Goal: Information Seeking & Learning: Compare options

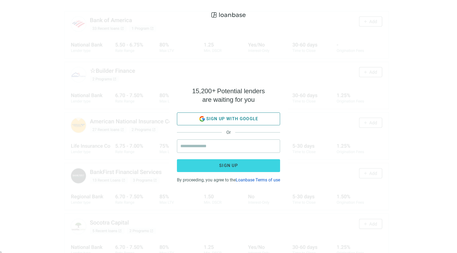
click at [213, 117] on span "Sign up with google" at bounding box center [232, 118] width 52 height 5
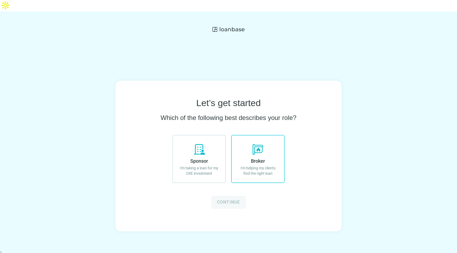
click at [264, 143] on icon at bounding box center [257, 149] width 13 height 13
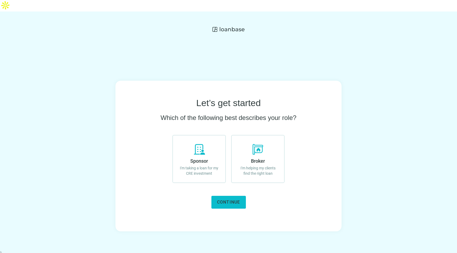
click at [228, 196] on button "Continue" at bounding box center [228, 202] width 34 height 13
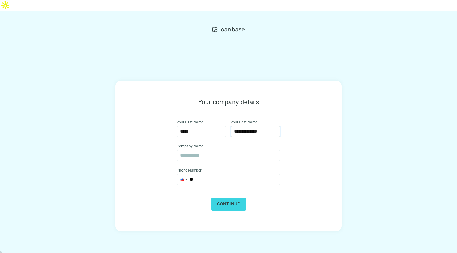
click at [248, 126] on input "**********" at bounding box center [255, 131] width 43 height 10
type input "****"
click at [219, 150] on input "text" at bounding box center [228, 155] width 97 height 10
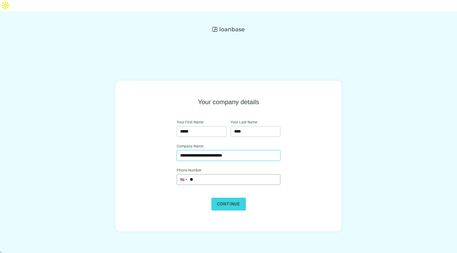
type input "**********"
click at [207, 174] on input "**" at bounding box center [228, 179] width 103 height 10
type input "**********"
click at [230, 199] on button "Continue" at bounding box center [228, 204] width 34 height 13
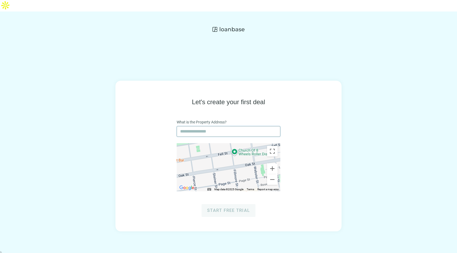
click at [227, 126] on input "text" at bounding box center [228, 131] width 97 height 10
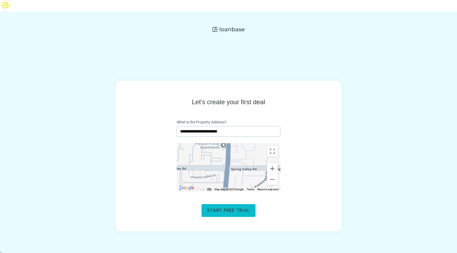
click at [225, 208] on span "Start free trial" at bounding box center [228, 210] width 43 height 5
click at [219, 126] on input "**********" at bounding box center [228, 131] width 97 height 10
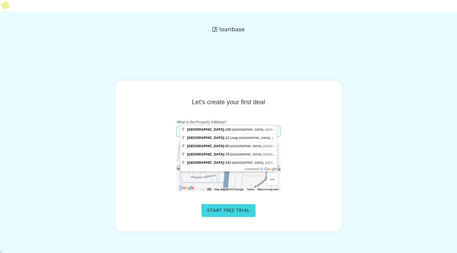
click at [326, 95] on div "**********" at bounding box center [228, 156] width 226 height 151
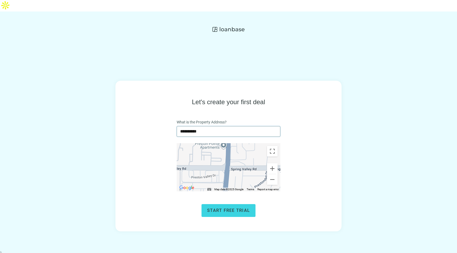
click at [234, 126] on input "**********" at bounding box center [228, 131] width 97 height 10
click at [228, 126] on input "**********" at bounding box center [228, 131] width 97 height 10
click at [225, 208] on span "Start free trial" at bounding box center [228, 210] width 43 height 5
click at [212, 126] on input "**********" at bounding box center [228, 131] width 97 height 10
click at [218, 126] on input "**********" at bounding box center [228, 131] width 97 height 10
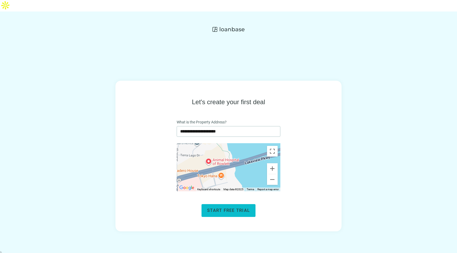
click at [235, 208] on span "Start free trial" at bounding box center [228, 210] width 43 height 5
click at [204, 126] on input "**********" at bounding box center [228, 131] width 97 height 10
click at [225, 126] on input "**********" at bounding box center [228, 131] width 97 height 10
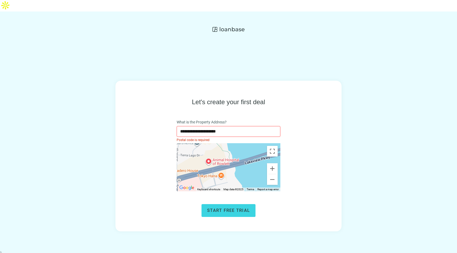
click at [225, 126] on input "**********" at bounding box center [228, 131] width 97 height 10
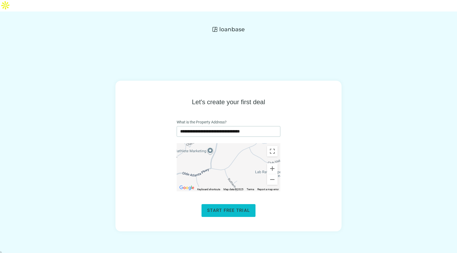
click at [232, 204] on button "Start free trial" at bounding box center [228, 210] width 54 height 13
click at [214, 126] on input "**********" at bounding box center [228, 131] width 97 height 10
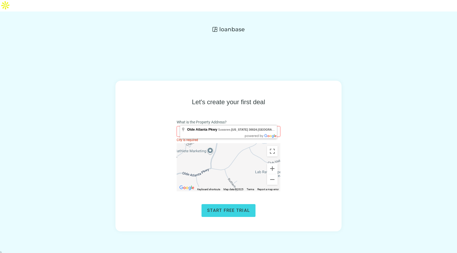
click at [214, 126] on input "**********" at bounding box center [228, 131] width 97 height 10
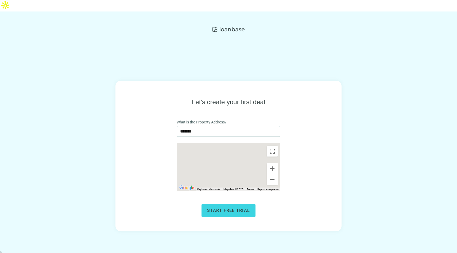
type input "**********"
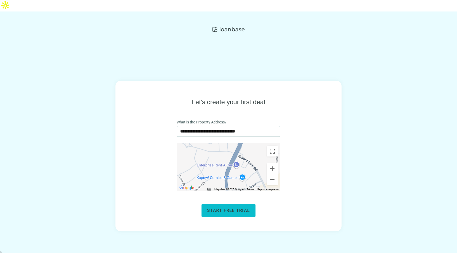
click at [226, 208] on span "Start free trial" at bounding box center [228, 210] width 43 height 5
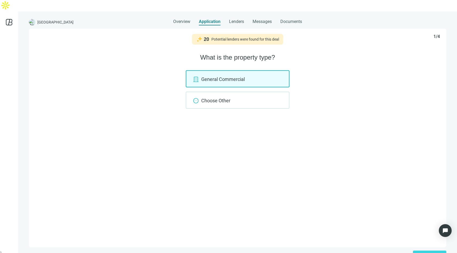
click at [234, 19] on span "Lenders" at bounding box center [236, 21] width 15 height 5
click at [237, 19] on span "Lenders" at bounding box center [236, 21] width 15 height 5
click at [187, 19] on span "Overview" at bounding box center [181, 21] width 17 height 5
click at [423, 253] on span "Continue" at bounding box center [426, 256] width 17 height 5
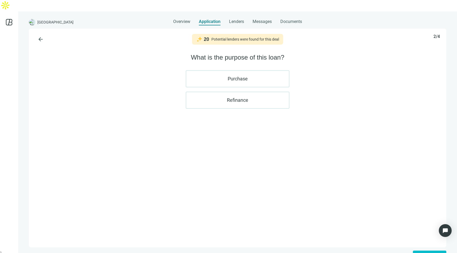
click at [422, 253] on span "Continue" at bounding box center [426, 256] width 17 height 5
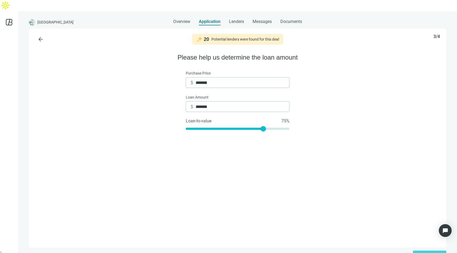
click at [9, 19] on use at bounding box center [9, 22] width 6 height 6
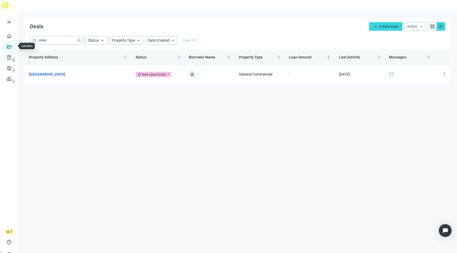
click at [13, 55] on link "Lenders lock" at bounding box center [20, 57] width 14 height 4
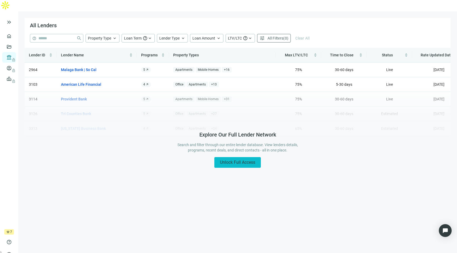
click at [236, 160] on span "Unlock Full Access" at bounding box center [237, 162] width 35 height 5
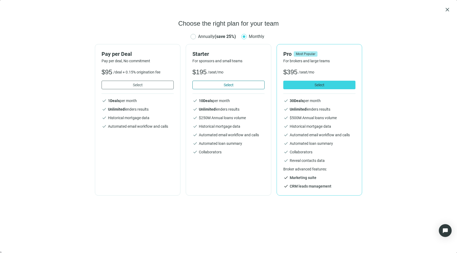
click at [248, 87] on button "Select" at bounding box center [228, 85] width 72 height 9
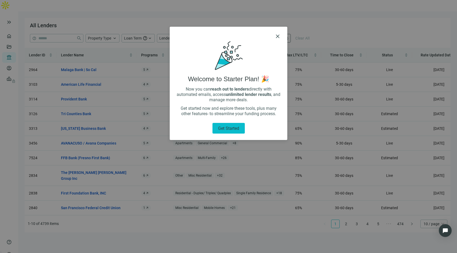
click at [233, 130] on span "Get started" at bounding box center [228, 128] width 21 height 5
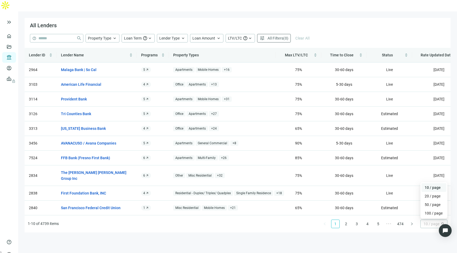
click at [434, 220] on span "10 / page" at bounding box center [433, 224] width 21 height 8
click at [433, 210] on div "100 / page" at bounding box center [434, 213] width 18 height 6
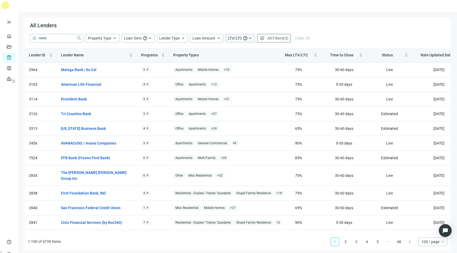
click at [239, 34] on div "LTV/LTC help keyboard_arrow_up" at bounding box center [239, 38] width 29 height 9
click at [284, 59] on input at bounding box center [283, 59] width 23 height 8
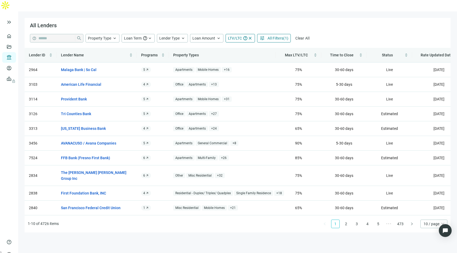
click at [337, 18] on div "All Lenders" at bounding box center [238, 26] width 426 height 16
click at [305, 53] on span "Max LTV/LTC" at bounding box center [296, 55] width 23 height 4
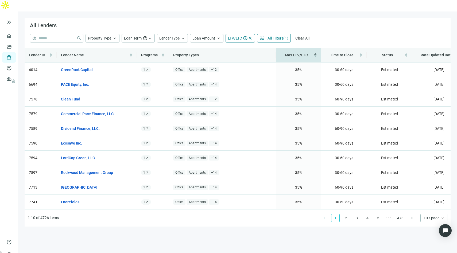
click at [305, 53] on span "Max LTV/LTC" at bounding box center [296, 55] width 23 height 4
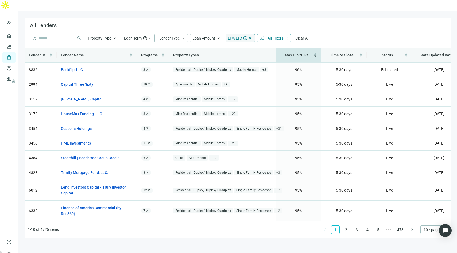
click at [239, 36] on span "LTV/LTC" at bounding box center [235, 38] width 14 height 4
click at [280, 59] on input "**" at bounding box center [283, 59] width 23 height 8
type input "*"
type input "***"
click at [348, 21] on div "All Lenders" at bounding box center [238, 26] width 426 height 16
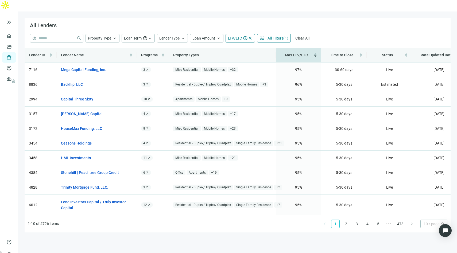
click at [435, 220] on span "10 / page" at bounding box center [433, 224] width 21 height 8
click at [432, 210] on div "100 / page" at bounding box center [434, 213] width 18 height 6
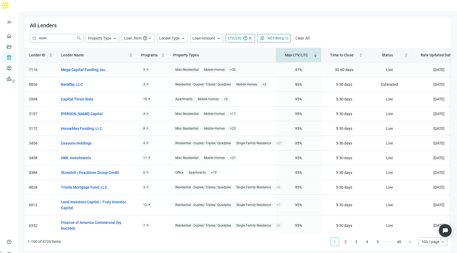
click at [234, 67] on span "+ 32" at bounding box center [233, 70] width 10 height 6
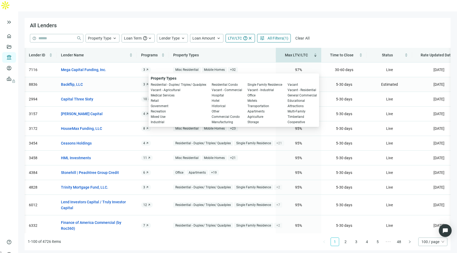
scroll to position [0, 20]
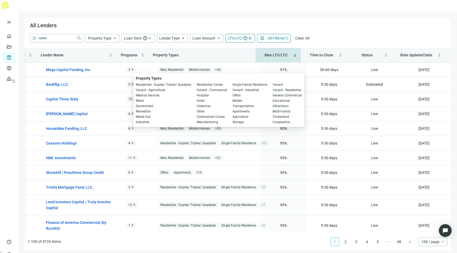
click at [362, 34] on div "help close Property Type keyboard_arrow_up Loan Term help keyboard_arrow_up Len…" at bounding box center [237, 38] width 415 height 9
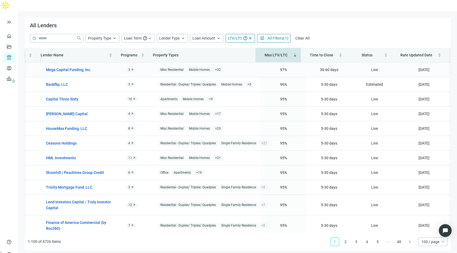
scroll to position [0, 0]
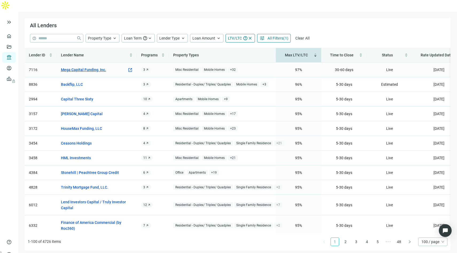
click at [78, 67] on link "Mega Capital Funding, Inc." at bounding box center [83, 70] width 45 height 6
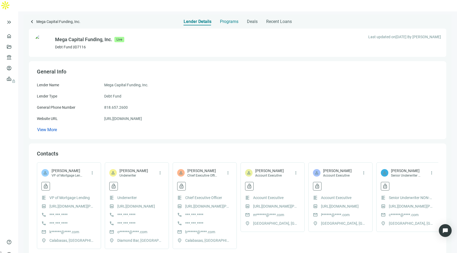
click at [222, 19] on span "Programs" at bounding box center [229, 21] width 18 height 5
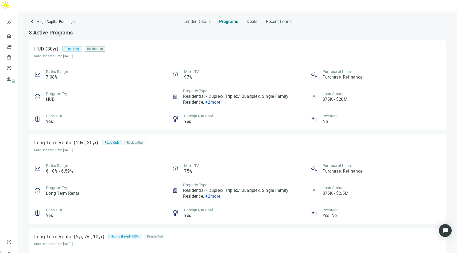
click at [214, 100] on span "+ 2 more" at bounding box center [212, 102] width 15 height 5
click at [254, 139] on div "Long Term Rental (10yr, 30yr) Fixed Only Residential Rate Updated Date [DATE]" at bounding box center [237, 145] width 407 height 13
click at [212, 100] on span "+ 2 more" at bounding box center [212, 102] width 15 height 5
click at [265, 69] on div "Max LTV 97%" at bounding box center [237, 74] width 130 height 11
click at [35, 18] on span "keyboard_arrow_left" at bounding box center [32, 21] width 6 height 6
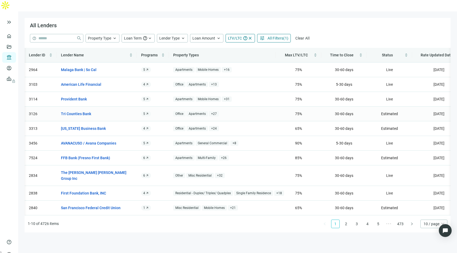
scroll to position [0, 15]
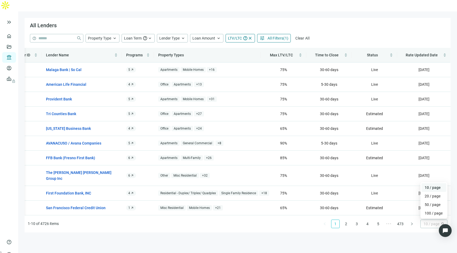
click at [439, 220] on span "10 / page" at bounding box center [433, 224] width 21 height 8
click at [430, 210] on div "100 / page" at bounding box center [434, 213] width 18 height 6
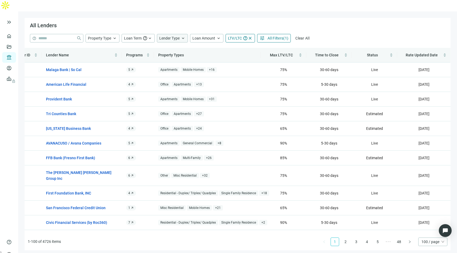
click at [174, 36] on span "Lender Type" at bounding box center [169, 38] width 20 height 4
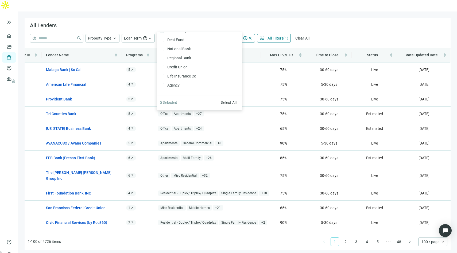
scroll to position [0, 0]
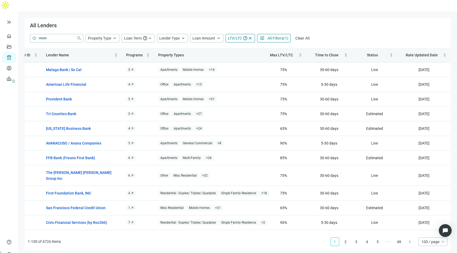
click at [343, 18] on div "All Lenders" at bounding box center [238, 26] width 426 height 16
click at [106, 36] on span "Property Type" at bounding box center [99, 38] width 23 height 4
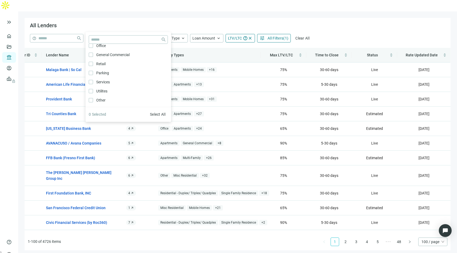
scroll to position [286, 0]
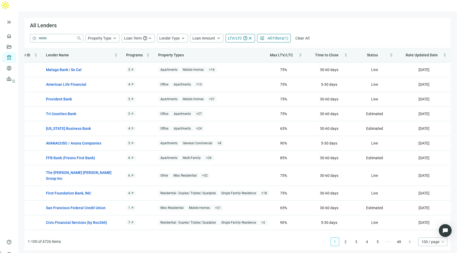
click at [186, 18] on div "All Lenders" at bounding box center [238, 26] width 426 height 16
click at [177, 36] on span "Lender Type" at bounding box center [169, 38] width 20 height 4
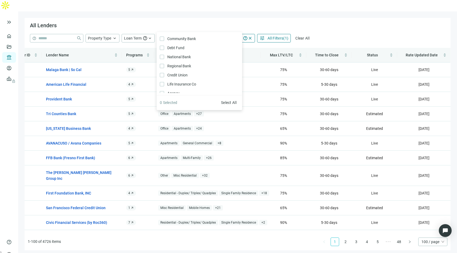
click at [177, 36] on span "Lender Type" at bounding box center [169, 38] width 20 height 4
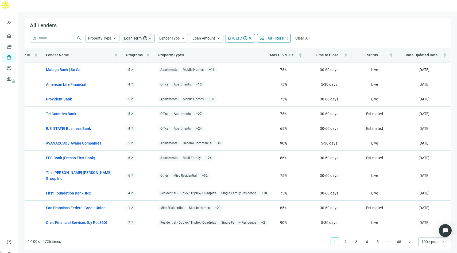
click at [138, 36] on span "Loan Term" at bounding box center [133, 38] width 18 height 4
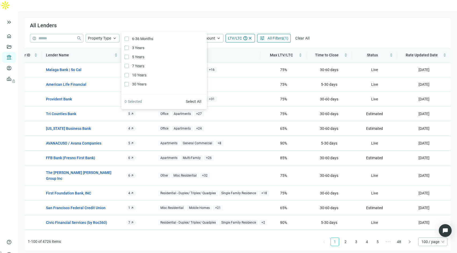
click at [178, 18] on div "All Lenders" at bounding box center [238, 26] width 426 height 16
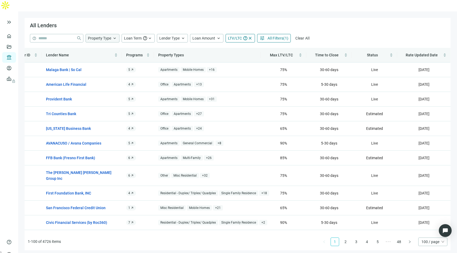
click at [114, 36] on span "keyboard_arrow_up" at bounding box center [114, 38] width 5 height 5
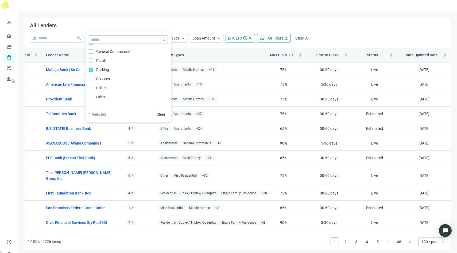
click at [155, 22] on div "All Lenders" at bounding box center [238, 26] width 426 height 16
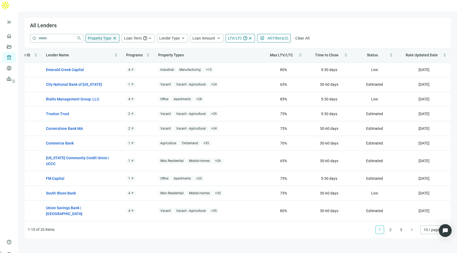
click at [107, 36] on span "Property Type" at bounding box center [99, 38] width 23 height 4
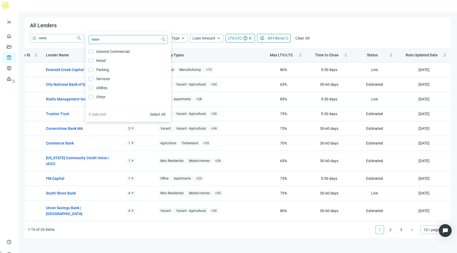
click at [122, 40] on input "search" at bounding box center [125, 40] width 68 height 8
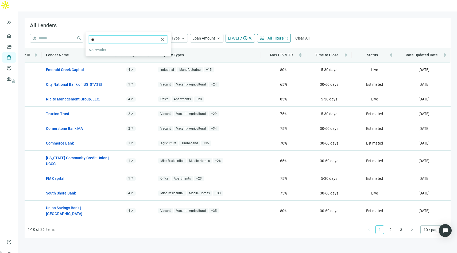
type input "*"
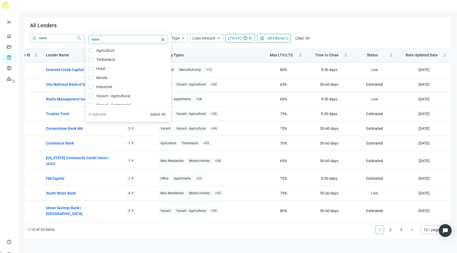
type input "*"
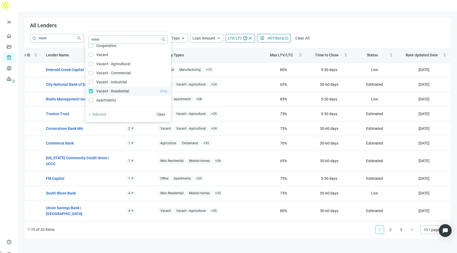
click at [160, 92] on span "Only" at bounding box center [164, 91] width 8 height 4
click at [339, 19] on div "All Lenders" at bounding box center [238, 26] width 426 height 16
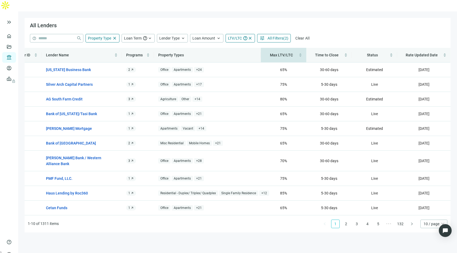
click at [288, 52] on span "Max LTV/LTC" at bounding box center [281, 55] width 33 height 6
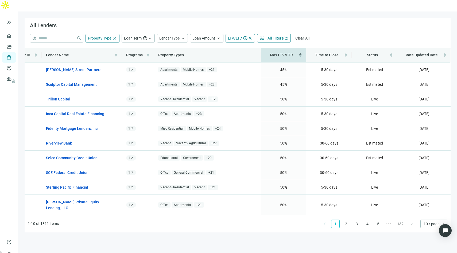
click at [288, 52] on span "Max LTV/LTC" at bounding box center [281, 55] width 33 height 6
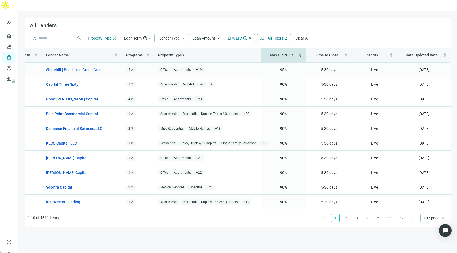
click at [200, 67] on span "+ 19" at bounding box center [199, 70] width 10 height 6
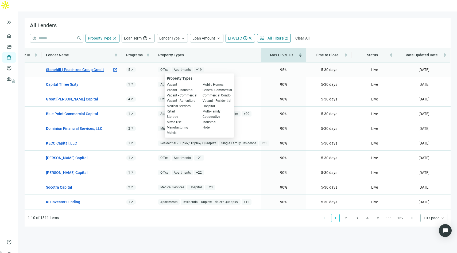
click at [89, 67] on link "Stonehill | Peachtree Group Credit" at bounding box center [75, 70] width 58 height 6
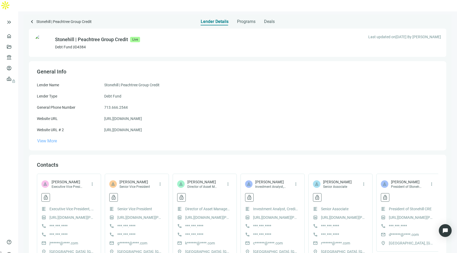
click at [50, 138] on span "View More" at bounding box center [47, 140] width 20 height 5
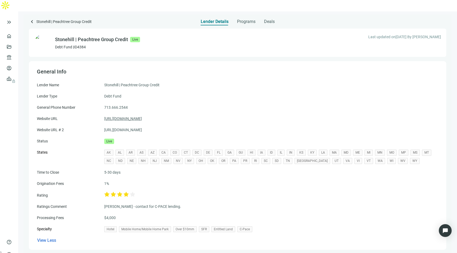
click at [142, 116] on link "[URL][DOMAIN_NAME]" at bounding box center [123, 119] width 38 height 6
click at [13, 34] on link "Overview" at bounding box center [21, 36] width 16 height 4
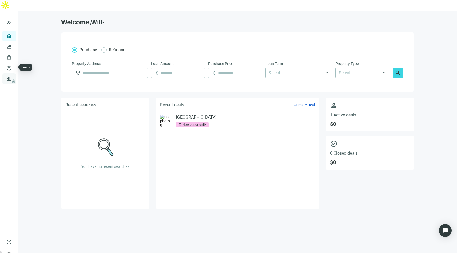
click at [10, 77] on span "lock" at bounding box center [9, 79] width 4 height 4
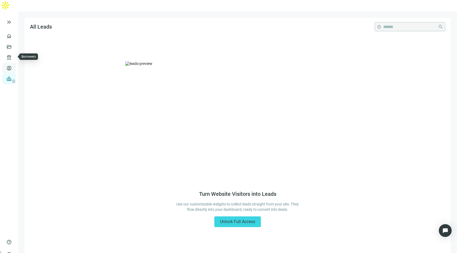
click at [13, 66] on link "Borrowers" at bounding box center [21, 68] width 17 height 4
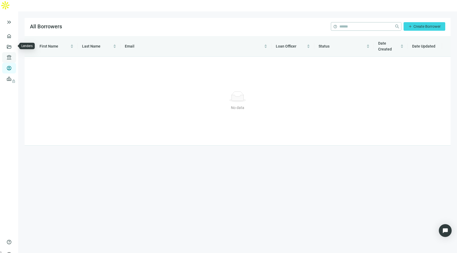
click at [13, 55] on link "Lenders" at bounding box center [20, 57] width 14 height 4
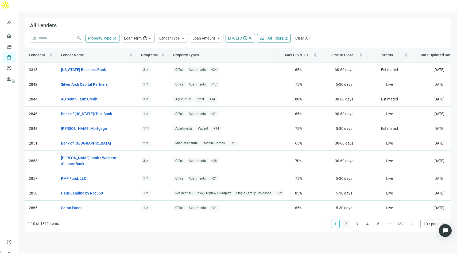
click at [348, 220] on link "2" at bounding box center [346, 224] width 8 height 8
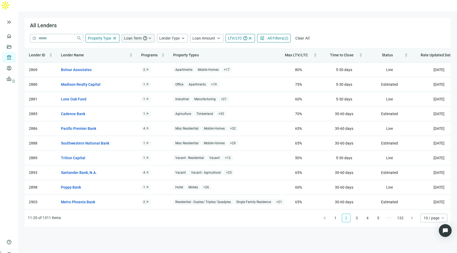
click at [131, 36] on span "Loan Term" at bounding box center [133, 38] width 18 height 4
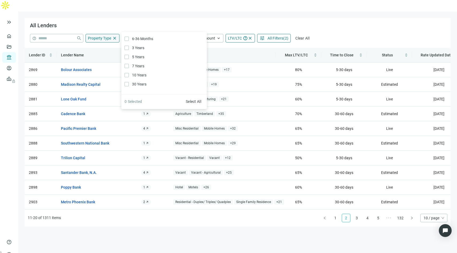
click at [106, 36] on span "Property Type" at bounding box center [99, 38] width 23 height 4
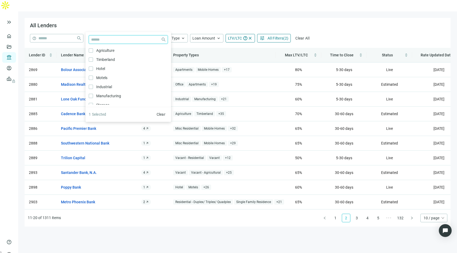
click at [126, 41] on input "search" at bounding box center [125, 40] width 68 height 8
type input "*"
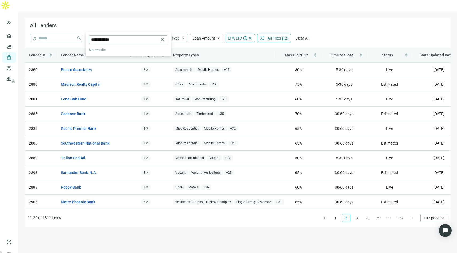
click at [113, 36] on span "close" at bounding box center [114, 38] width 5 height 5
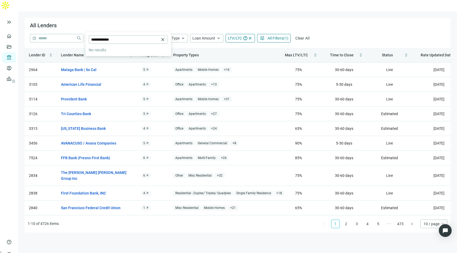
click at [144, 18] on div "All Lenders" at bounding box center [238, 26] width 426 height 16
click at [191, 53] on span "Property Types" at bounding box center [186, 55] width 26 height 4
click at [301, 53] on span "Max LTV/LTC" at bounding box center [296, 55] width 23 height 4
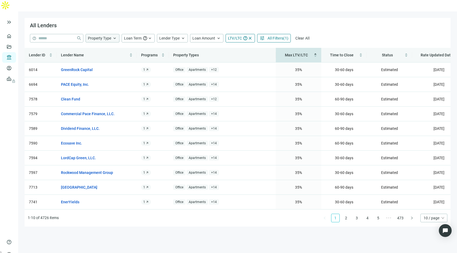
click at [112, 36] on span "keyboard_arrow_up" at bounding box center [114, 38] width 5 height 5
click at [130, 41] on input "**********" at bounding box center [125, 40] width 68 height 8
type input "*"
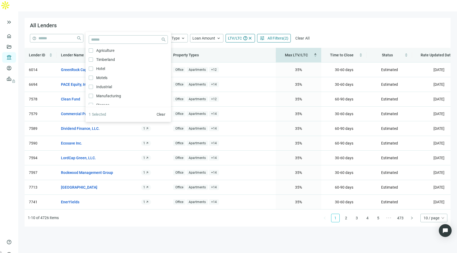
click at [335, 18] on div "All Lenders" at bounding box center [238, 26] width 426 height 16
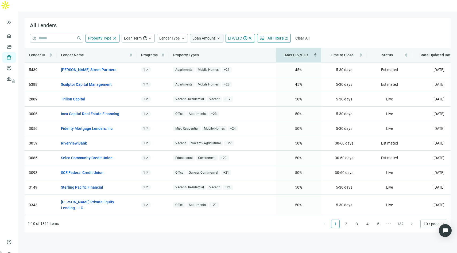
click at [208, 34] on div "Loan Amount keyboard_arrow_up" at bounding box center [206, 38] width 33 height 9
click at [181, 36] on span "keyboard_arrow_up" at bounding box center [183, 38] width 5 height 5
click at [170, 20] on div "All Lenders" at bounding box center [238, 26] width 426 height 16
click at [136, 36] on span "Loan Term" at bounding box center [133, 38] width 18 height 4
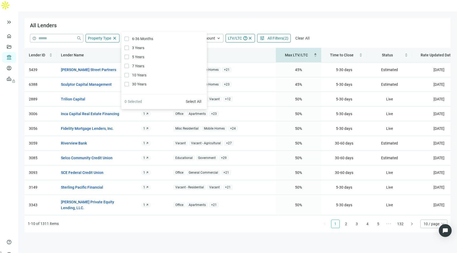
click at [200, 18] on div "All Lenders" at bounding box center [238, 26] width 426 height 16
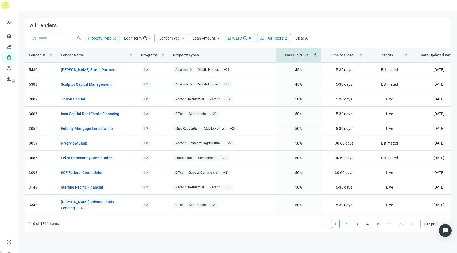
click at [281, 36] on span "All Filters" at bounding box center [275, 38] width 16 height 4
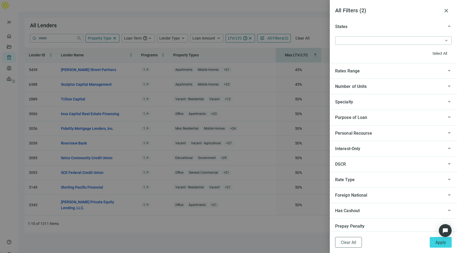
scroll to position [503, 0]
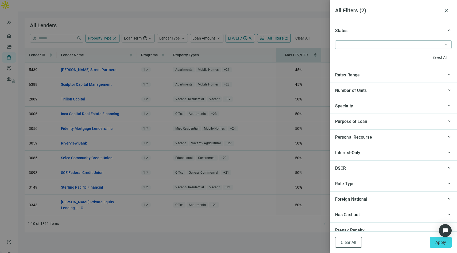
click at [430, 109] on div "keyboard_arrow_up Specialty" at bounding box center [393, 105] width 127 height 15
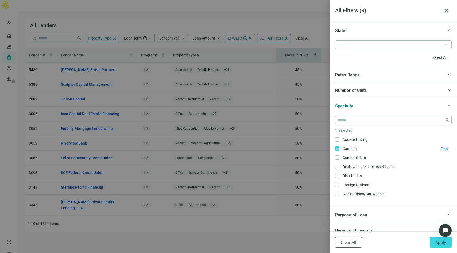
click at [339, 149] on span "Cannabis Only" at bounding box center [349, 149] width 21 height 6
click at [446, 11] on span "close" at bounding box center [446, 10] width 6 height 6
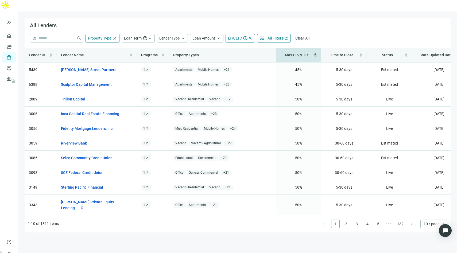
click at [280, 36] on span "All Filters" at bounding box center [275, 38] width 16 height 4
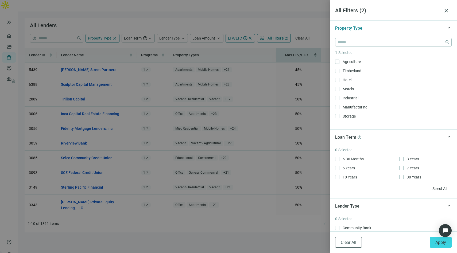
click at [303, 26] on div at bounding box center [228, 126] width 457 height 253
click at [295, 18] on div at bounding box center [228, 126] width 457 height 253
click at [446, 9] on span "close" at bounding box center [446, 10] width 6 height 6
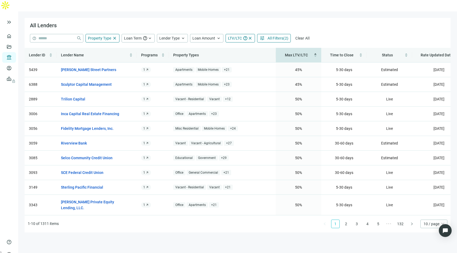
click at [282, 36] on span "All Filters" at bounding box center [275, 38] width 16 height 4
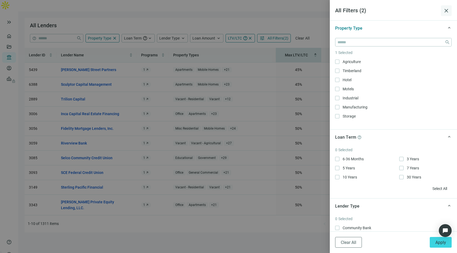
click at [446, 9] on span "close" at bounding box center [446, 10] width 6 height 6
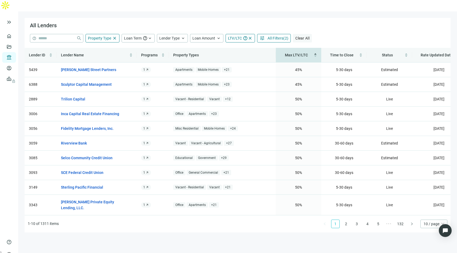
click at [303, 34] on button "Clear All" at bounding box center [302, 38] width 19 height 9
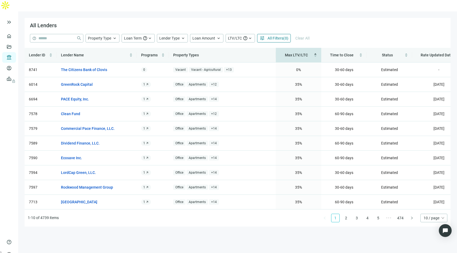
click at [278, 36] on span "All Filters" at bounding box center [275, 38] width 16 height 4
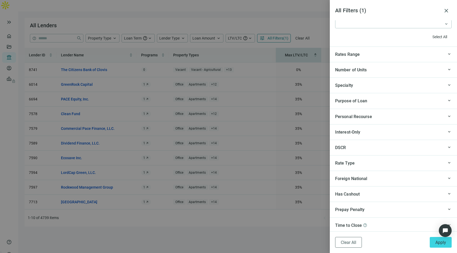
scroll to position [526, 0]
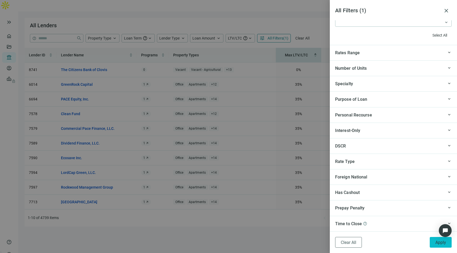
click at [435, 241] on span "Apply" at bounding box center [440, 242] width 11 height 5
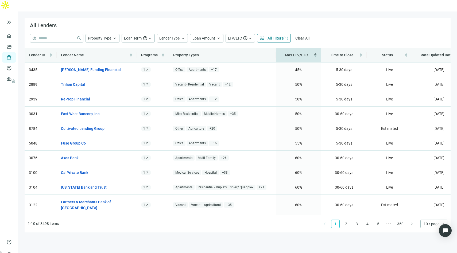
click at [279, 36] on span "All Filters" at bounding box center [275, 38] width 16 height 4
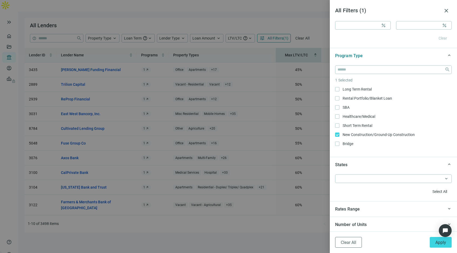
scroll to position [371, 0]
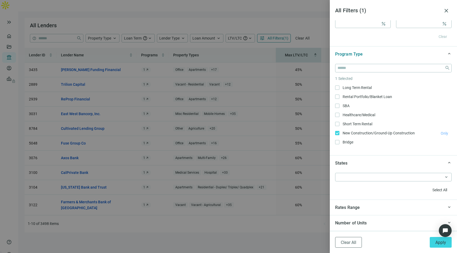
click at [441, 133] on span "Only" at bounding box center [444, 133] width 7 height 4
click at [404, 179] on div at bounding box center [390, 176] width 109 height 7
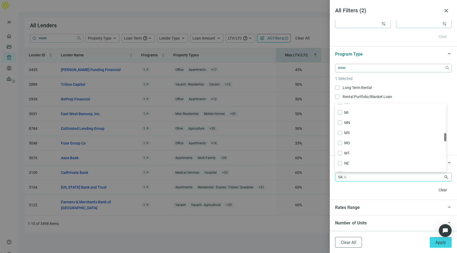
scroll to position [240, 0]
click at [402, 186] on div "Clear" at bounding box center [393, 190] width 116 height 9
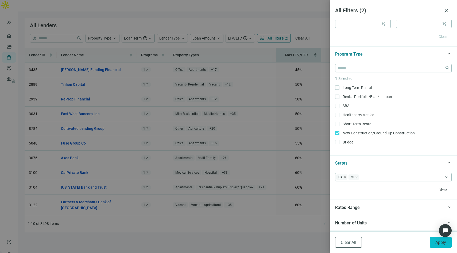
click at [438, 243] on span "Apply" at bounding box center [440, 242] width 11 height 5
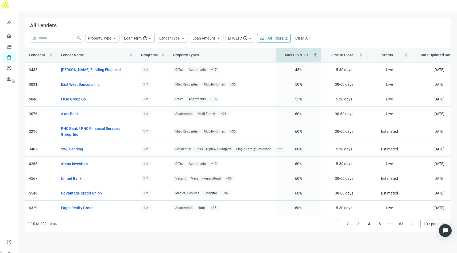
click at [309, 52] on div "Max LTV/LTC" at bounding box center [298, 55] width 37 height 6
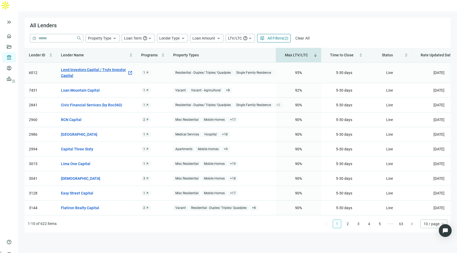
click at [106, 67] on link "Lend Investors Capital / Truly Investor Capital" at bounding box center [94, 73] width 66 height 12
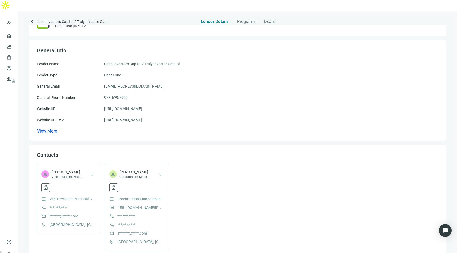
scroll to position [5, 0]
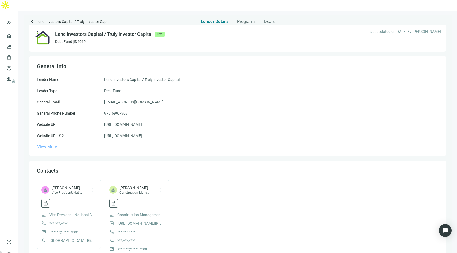
click at [51, 144] on span "View More" at bounding box center [47, 146] width 20 height 5
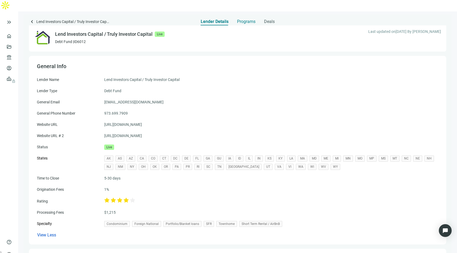
click at [246, 19] on span "Programs" at bounding box center [246, 21] width 18 height 5
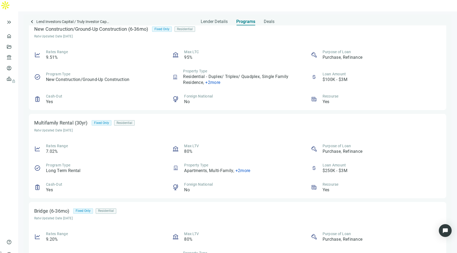
scroll to position [683, 0]
click at [214, 80] on span "+ 2 more" at bounding box center [212, 82] width 15 height 5
click at [269, 49] on div "Max LTC 95%" at bounding box center [237, 54] width 130 height 11
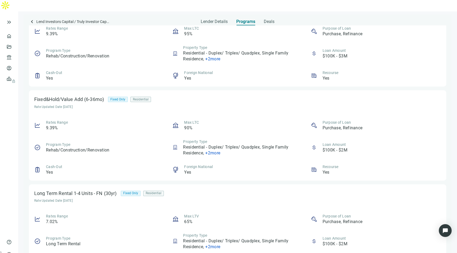
scroll to position [0, 0]
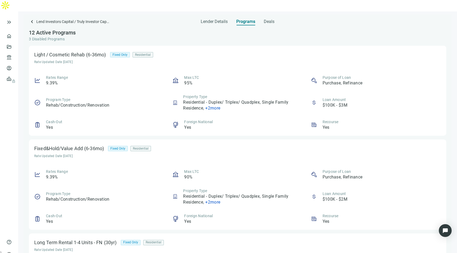
click at [213, 106] on span "+ 2 more" at bounding box center [212, 108] width 15 height 5
click at [266, 80] on div "Rates Range 9.39% Max LTC 95% Purpose of Loan Purchase, Refinance Program Type …" at bounding box center [237, 103] width 407 height 56
click at [31, 18] on span "keyboard_arrow_left" at bounding box center [32, 21] width 6 height 6
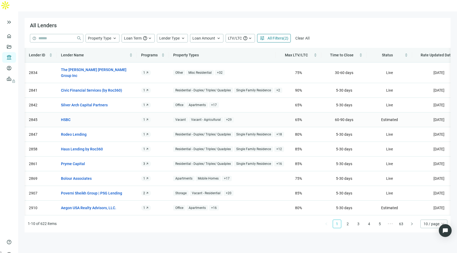
scroll to position [0, 15]
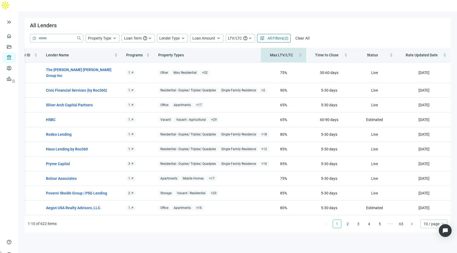
click at [284, 53] on span "Max LTV/LTC" at bounding box center [281, 55] width 23 height 4
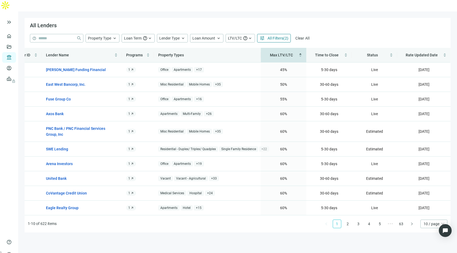
click at [282, 53] on span "Max LTV/LTC" at bounding box center [281, 55] width 23 height 4
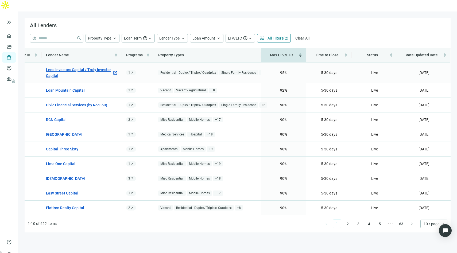
click at [89, 67] on link "Lend Investors Capital / Truly Investor Capital" at bounding box center [79, 73] width 66 height 12
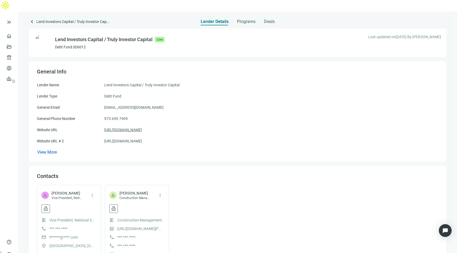
click at [126, 127] on link "[URL][DOMAIN_NAME]" at bounding box center [123, 130] width 38 height 6
click at [33, 18] on span "keyboard_arrow_left" at bounding box center [32, 21] width 6 height 6
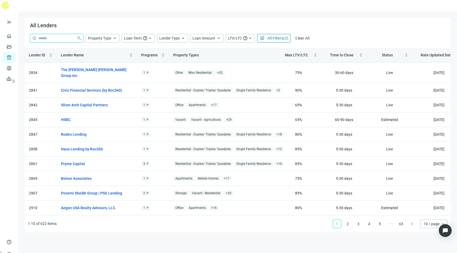
click at [48, 34] on input "search" at bounding box center [56, 38] width 36 height 8
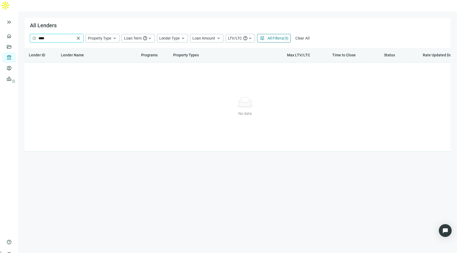
click at [59, 34] on input "****" at bounding box center [56, 38] width 36 height 8
type input "*"
click at [268, 36] on span "All Filters" at bounding box center [275, 38] width 16 height 4
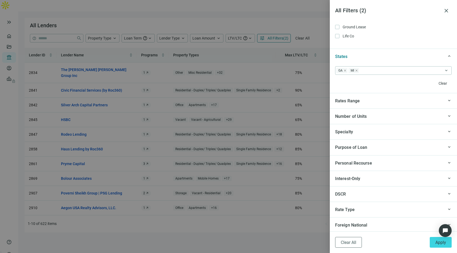
scroll to position [478, 0]
click at [447, 131] on span "keyboard_arrow_up" at bounding box center [449, 131] width 5 height 0
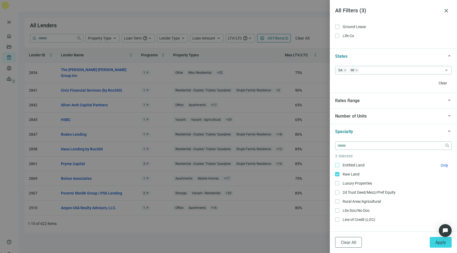
scroll to position [307, 0]
click at [441, 177] on span "Only" at bounding box center [444, 176] width 7 height 4
click at [434, 243] on button "Apply" at bounding box center [441, 242] width 22 height 11
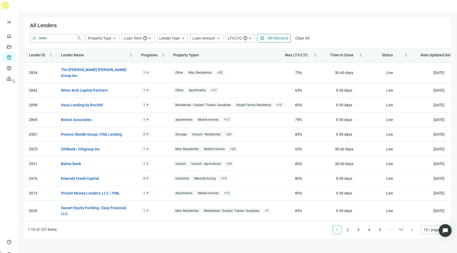
click at [276, 36] on span "All Filters" at bounding box center [275, 38] width 16 height 4
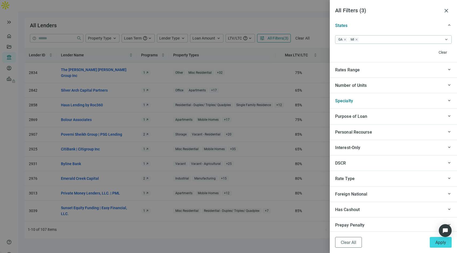
scroll to position [526, 0]
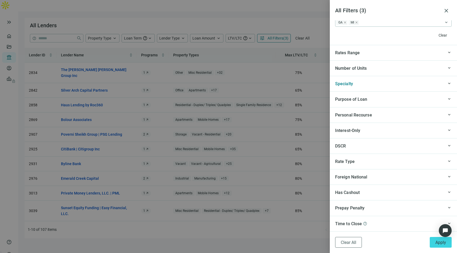
click at [447, 115] on span "keyboard_arrow_up" at bounding box center [449, 115] width 5 height 0
click at [334, 130] on div "Only show results with Non-Recourse loans." at bounding box center [393, 131] width 127 height 16
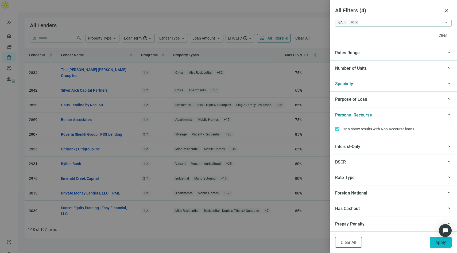
click at [437, 246] on button "Apply" at bounding box center [441, 242] width 22 height 11
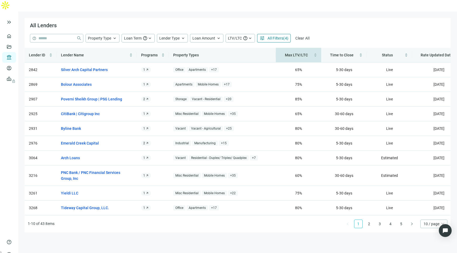
click at [307, 53] on span "Max LTV/LTC" at bounding box center [296, 55] width 23 height 4
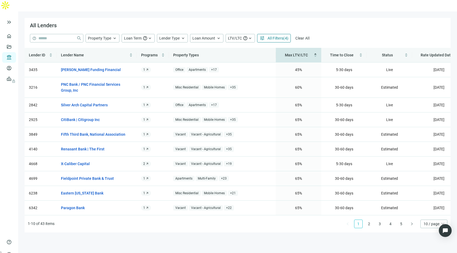
click at [307, 53] on span "Max LTV/LTC" at bounding box center [296, 55] width 23 height 4
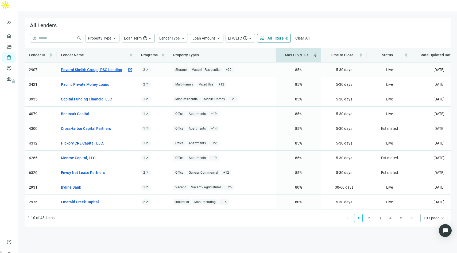
click at [111, 67] on link "Poverni Sheikh Group | PSG Lending" at bounding box center [91, 70] width 61 height 6
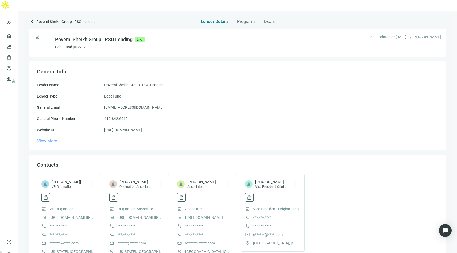
click at [53, 138] on span "View More" at bounding box center [47, 140] width 20 height 5
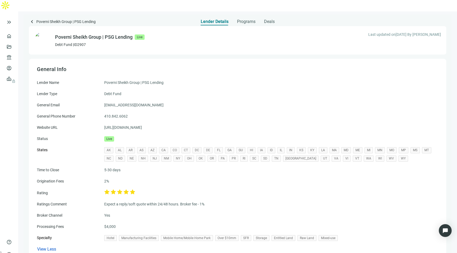
scroll to position [1, 0]
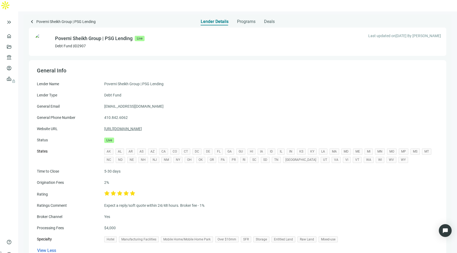
click at [117, 126] on link "[URL][DOMAIN_NAME]" at bounding box center [123, 129] width 38 height 6
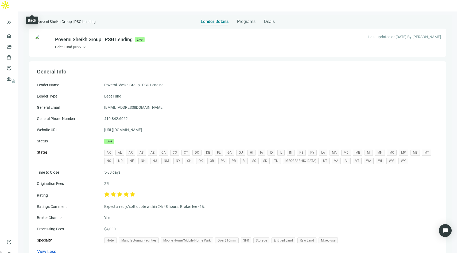
click at [33, 18] on span "keyboard_arrow_left" at bounding box center [32, 21] width 6 height 6
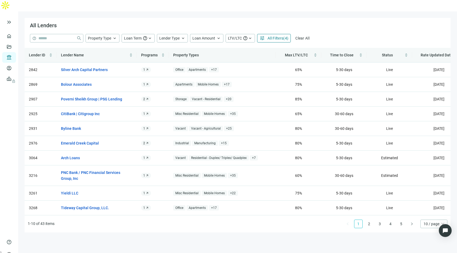
click at [277, 36] on span "All Filters" at bounding box center [275, 38] width 16 height 4
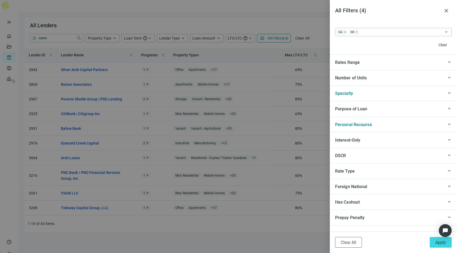
scroll to position [526, 0]
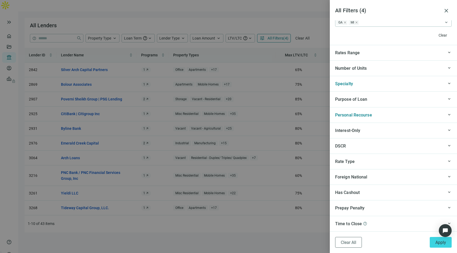
click at [387, 177] on div "Foreign National" at bounding box center [389, 177] width 108 height 7
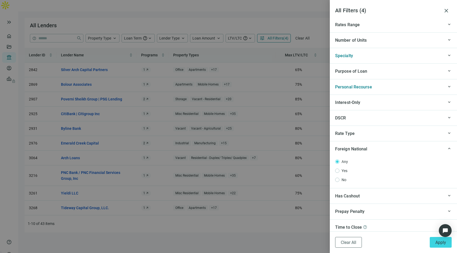
scroll to position [557, 0]
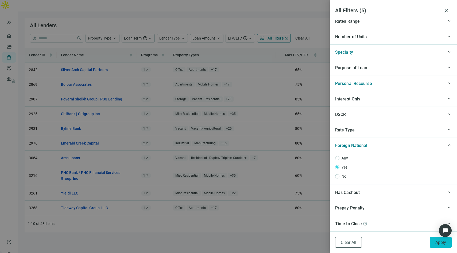
click at [434, 242] on button "Apply" at bounding box center [441, 242] width 22 height 11
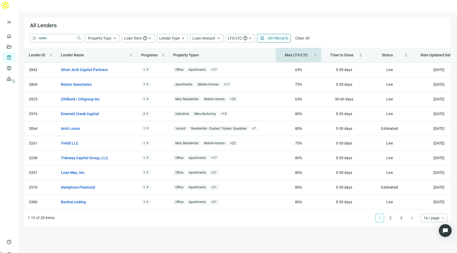
click at [305, 53] on span "Max LTV/LTC" at bounding box center [296, 55] width 23 height 4
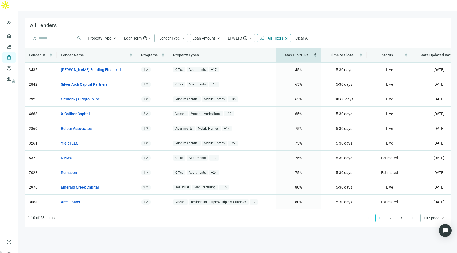
click at [305, 52] on span "Max LTV/LTC" at bounding box center [296, 55] width 33 height 6
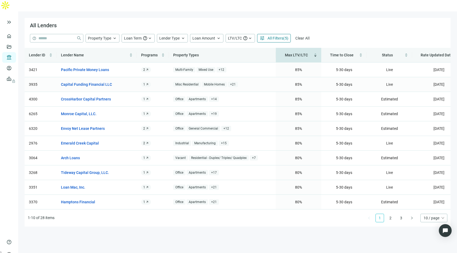
scroll to position [0, 15]
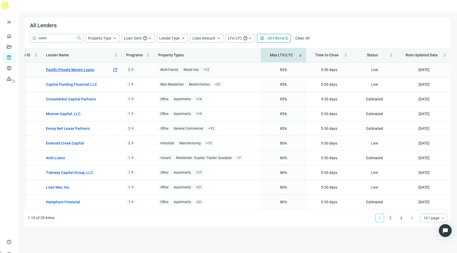
click at [80, 67] on link "Pacific Private Money Loans" at bounding box center [70, 70] width 48 height 6
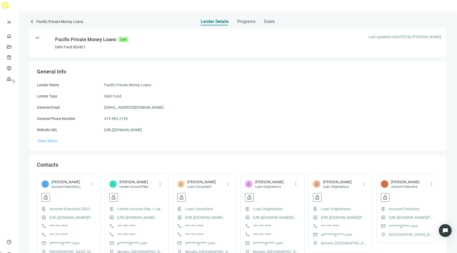
click at [46, 138] on span "View More" at bounding box center [47, 140] width 20 height 5
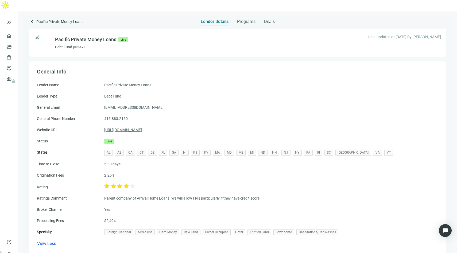
click at [142, 127] on link "[URL][DOMAIN_NAME]" at bounding box center [123, 130] width 38 height 6
click at [33, 18] on span "keyboard_arrow_left" at bounding box center [32, 21] width 6 height 6
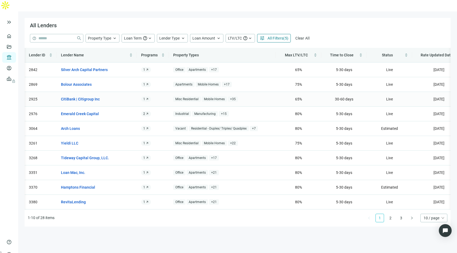
scroll to position [0, 15]
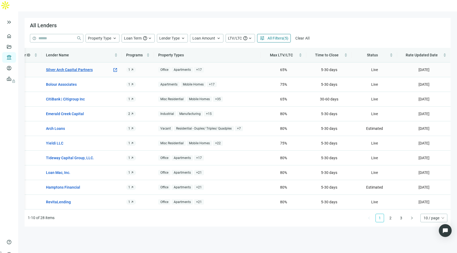
click at [83, 67] on link "Silver Arch Capital Partners" at bounding box center [69, 70] width 47 height 6
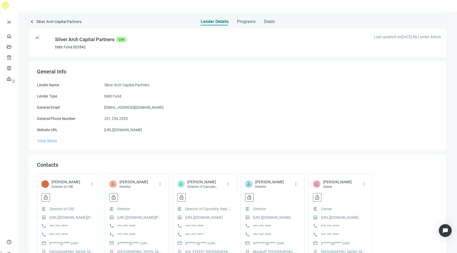
click at [43, 138] on span "View More" at bounding box center [47, 140] width 20 height 5
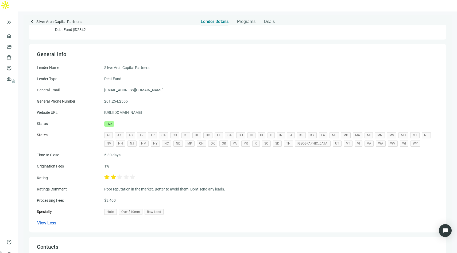
scroll to position [17, 0]
click at [122, 110] on link "[URL][DOMAIN_NAME]" at bounding box center [123, 113] width 38 height 6
click at [43, 18] on span "Silver Arch Capital Partners" at bounding box center [58, 21] width 45 height 7
click at [33, 18] on span "keyboard_arrow_left" at bounding box center [32, 21] width 6 height 6
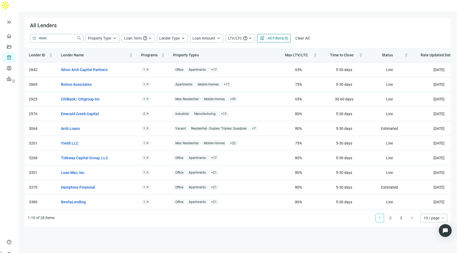
click at [270, 36] on span "All Filters" at bounding box center [275, 38] width 16 height 4
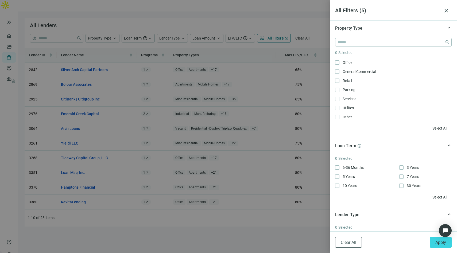
scroll to position [272, 0]
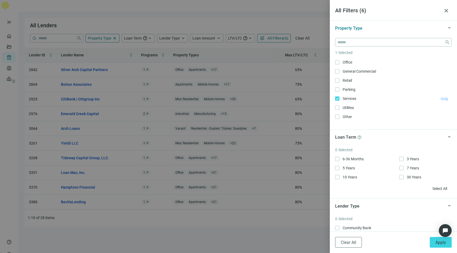
click at [441, 99] on span "Only" at bounding box center [444, 99] width 7 height 4
click at [441, 98] on span "Only" at bounding box center [444, 99] width 7 height 4
click at [438, 244] on span "Apply" at bounding box center [440, 242] width 11 height 5
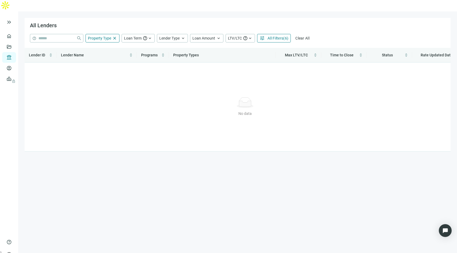
click at [281, 34] on button "tune All Filters ( 6 )" at bounding box center [274, 38] width 34 height 9
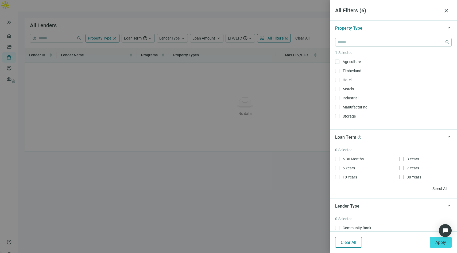
click at [356, 245] on button "Clear All" at bounding box center [348, 242] width 27 height 11
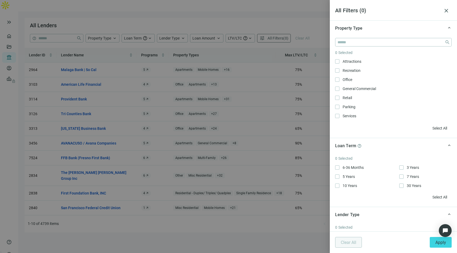
scroll to position [272, 0]
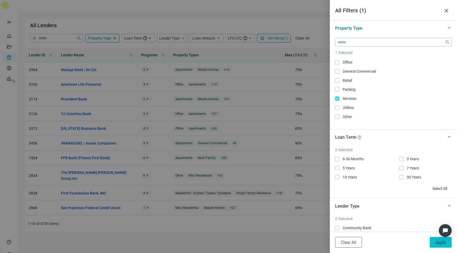
click at [436, 243] on span "Apply" at bounding box center [440, 242] width 11 height 5
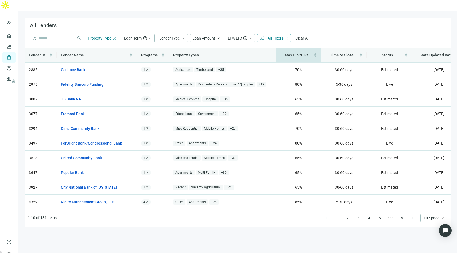
click at [304, 52] on div "Max LTV/LTC" at bounding box center [298, 55] width 37 height 6
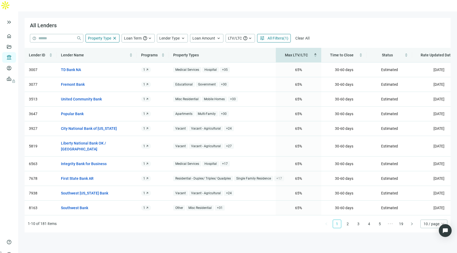
click at [302, 53] on span "Max LTV/LTC" at bounding box center [296, 55] width 23 height 4
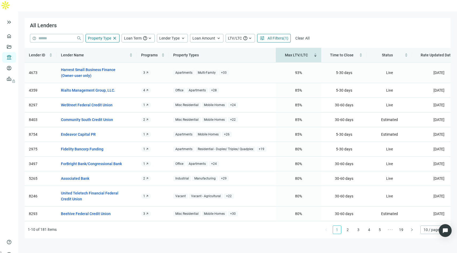
click at [224, 70] on span "+ 33" at bounding box center [224, 73] width 10 height 6
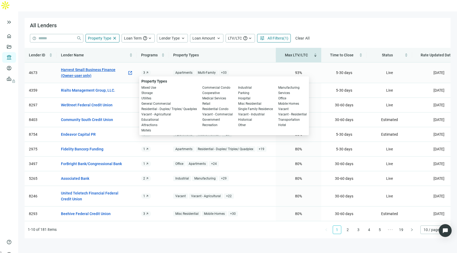
click at [86, 67] on link "Harvest Small Business Finance (Owner-user only)" at bounding box center [94, 73] width 66 height 12
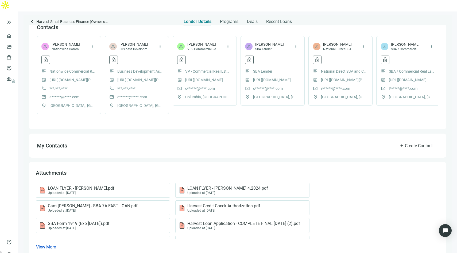
scroll to position [133, 0]
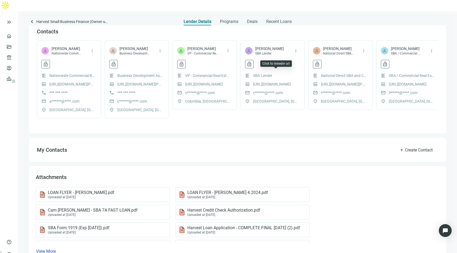
click at [279, 81] on link "[URL][DOMAIN_NAME]" at bounding box center [272, 84] width 38 height 6
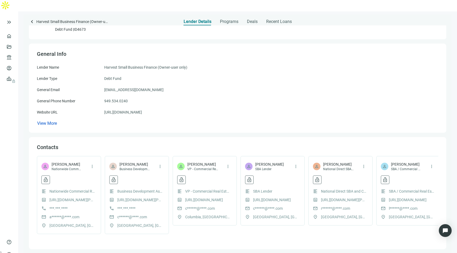
scroll to position [0, 0]
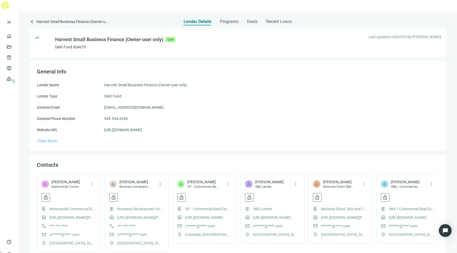
click at [52, 138] on span "View More" at bounding box center [47, 140] width 20 height 5
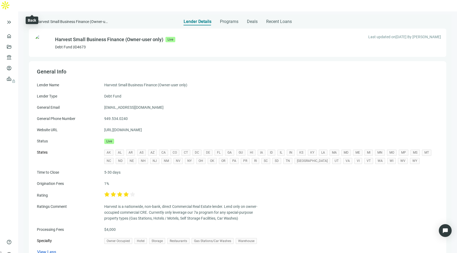
click at [33, 18] on span "keyboard_arrow_left" at bounding box center [32, 21] width 6 height 6
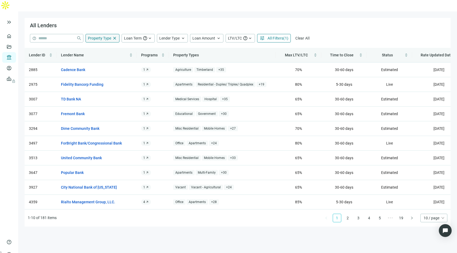
click at [111, 34] on div "Property Type close" at bounding box center [102, 38] width 34 height 9
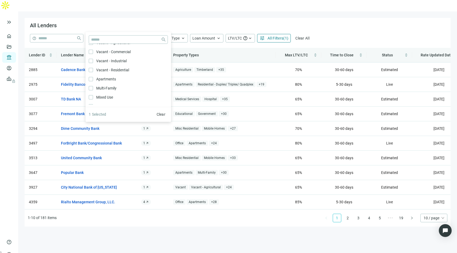
scroll to position [88, 0]
click at [106, 69] on span "Vacant - Residential Only" at bounding box center [112, 71] width 38 height 6
click at [160, 71] on span "Only" at bounding box center [164, 71] width 8 height 4
click at [304, 36] on span "Clear All" at bounding box center [302, 38] width 14 height 4
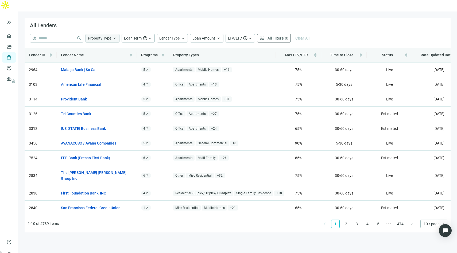
click at [110, 36] on span "Property Type" at bounding box center [99, 38] width 23 height 5
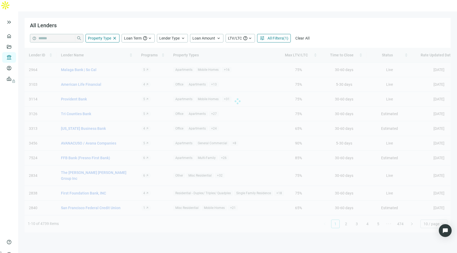
click at [348, 34] on div "help close Property Type close close Agriculture Only Timberland Only Hotel Onl…" at bounding box center [237, 38] width 415 height 9
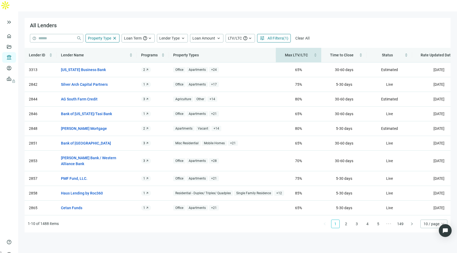
click at [301, 53] on span "Max LTV/LTC" at bounding box center [296, 55] width 23 height 4
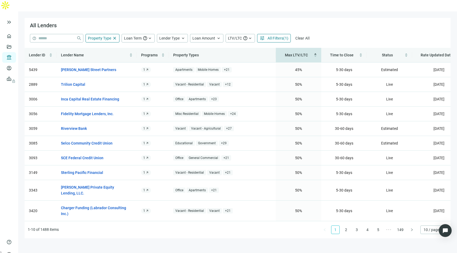
click at [301, 53] on span "Max LTV/LTC" at bounding box center [296, 55] width 23 height 4
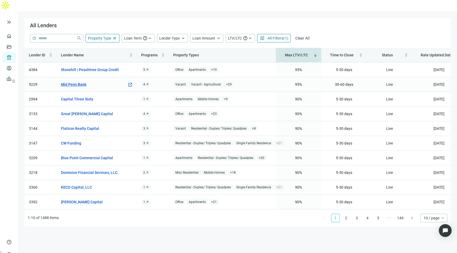
click at [78, 81] on link "Mid Penn Bank" at bounding box center [73, 84] width 25 height 6
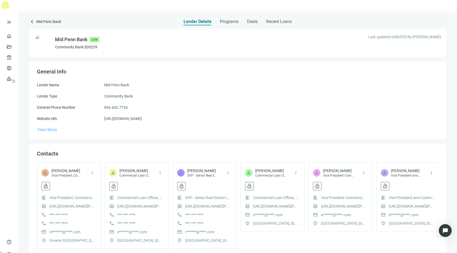
click at [45, 127] on span "View More" at bounding box center [47, 129] width 20 height 5
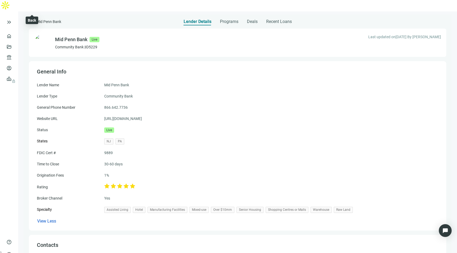
click at [34, 18] on span "keyboard_arrow_left" at bounding box center [32, 21] width 6 height 6
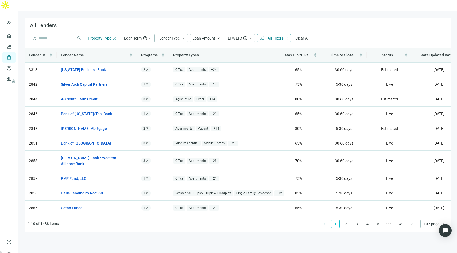
click at [281, 36] on span "All Filters" at bounding box center [275, 38] width 16 height 4
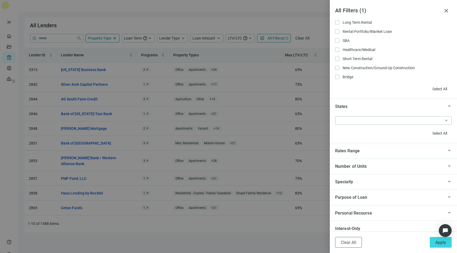
scroll to position [429, 0]
click at [390, 120] on div at bounding box center [390, 119] width 109 height 7
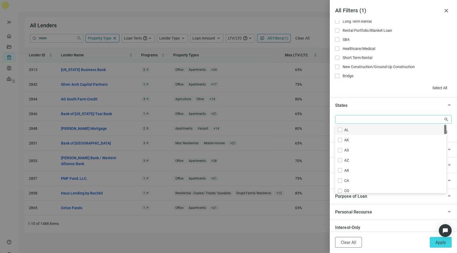
type input "*"
click at [382, 129] on div "GA Only" at bounding box center [391, 130] width 106 height 6
click at [438, 242] on span "Apply" at bounding box center [440, 242] width 11 height 5
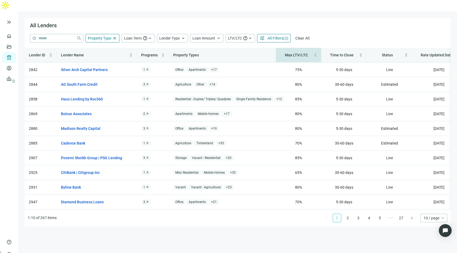
click at [304, 53] on span "Max LTV/LTC" at bounding box center [296, 55] width 23 height 4
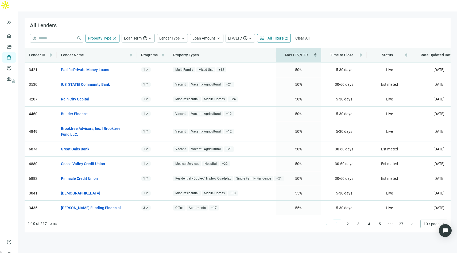
click at [304, 53] on span "Max LTV/LTC" at bounding box center [296, 55] width 23 height 4
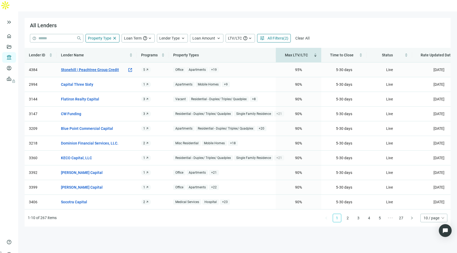
click at [95, 67] on link "Stonehill | Peachtree Group Credit" at bounding box center [90, 70] width 58 height 6
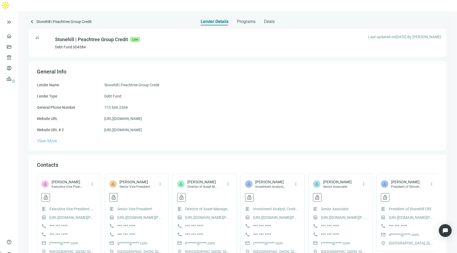
click at [51, 138] on span "View More" at bounding box center [47, 140] width 20 height 5
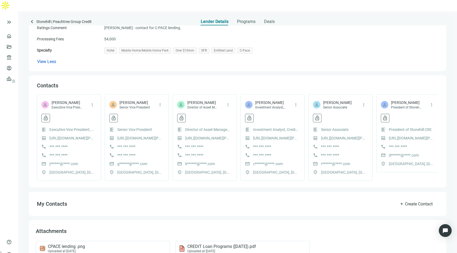
scroll to position [173, 0]
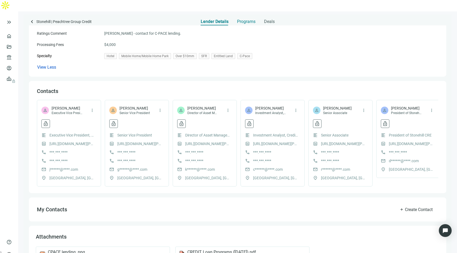
click at [248, 19] on span "Programs" at bounding box center [246, 21] width 18 height 5
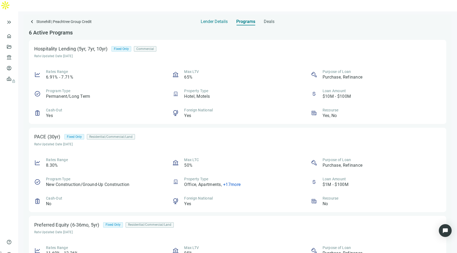
click at [216, 19] on span "Lender Details" at bounding box center [214, 21] width 27 height 5
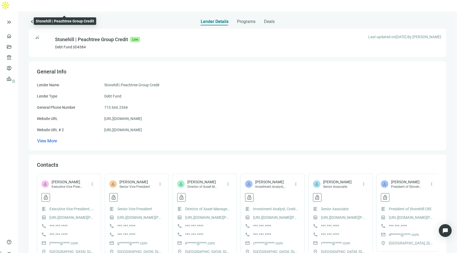
click at [84, 18] on span "Stonehill | Peachtree Group Credit" at bounding box center [63, 21] width 55 height 7
click at [32, 18] on span "keyboard_arrow_left" at bounding box center [32, 21] width 6 height 6
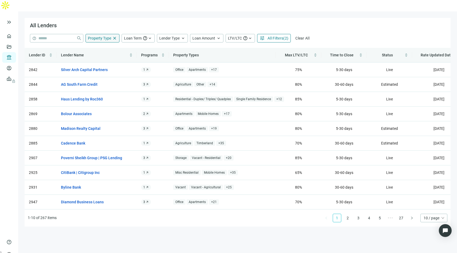
click at [108, 36] on span "Property Type" at bounding box center [99, 38] width 23 height 4
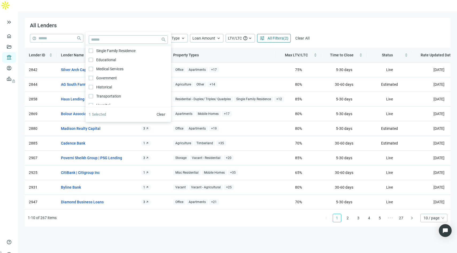
scroll to position [184, 0]
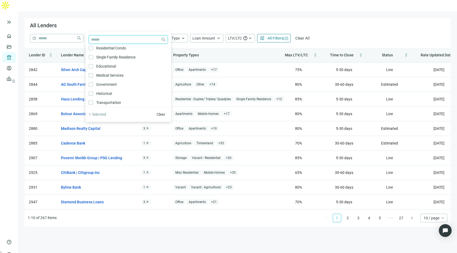
click at [104, 40] on input "search" at bounding box center [125, 40] width 68 height 8
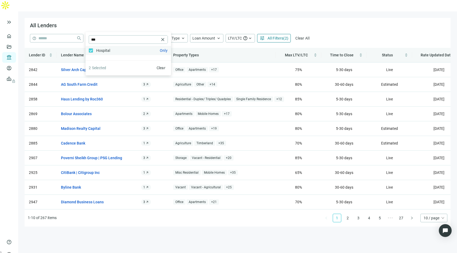
click at [123, 48] on label "Hospital Only" at bounding box center [127, 50] width 85 height 9
click at [162, 70] on button "Clear" at bounding box center [161, 68] width 14 height 9
click at [216, 48] on div "Lender ID Lender Name Programs Property Types Max LTV/LTC Time to Close Status …" at bounding box center [238, 137] width 426 height 179
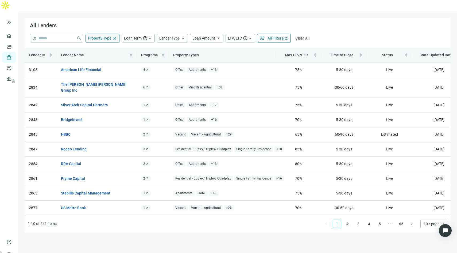
click at [105, 36] on span "Property Type" at bounding box center [99, 38] width 23 height 4
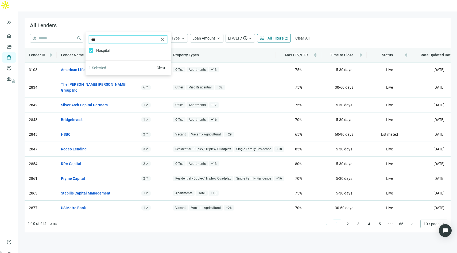
click at [104, 39] on input "***" at bounding box center [125, 40] width 68 height 8
type input "*****"
click at [167, 68] on button "Clear" at bounding box center [161, 68] width 14 height 9
click at [210, 11] on main "All Lenders help close Property Type close ***** close Agriculture Timberland H…" at bounding box center [237, 137] width 439 height 253
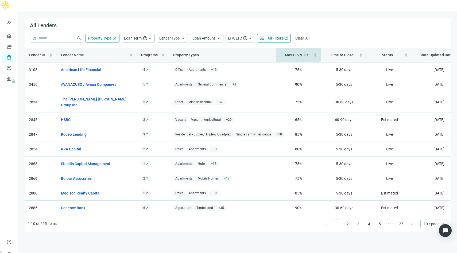
click at [300, 53] on span "Max LTV/LTC" at bounding box center [296, 55] width 23 height 4
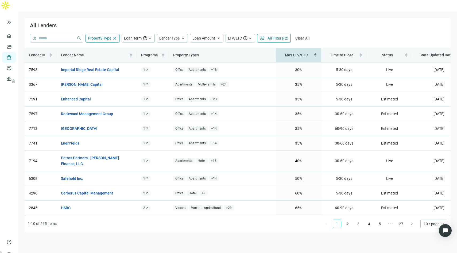
click at [300, 53] on span "Max LTV/LTC" at bounding box center [296, 55] width 23 height 4
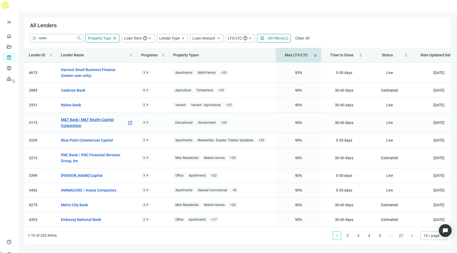
click at [100, 117] on link "M&T Bank | M&T Realty Capital Corporation" at bounding box center [94, 123] width 66 height 12
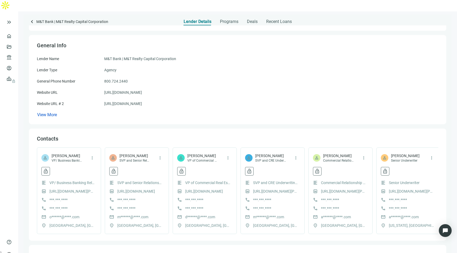
scroll to position [41, 0]
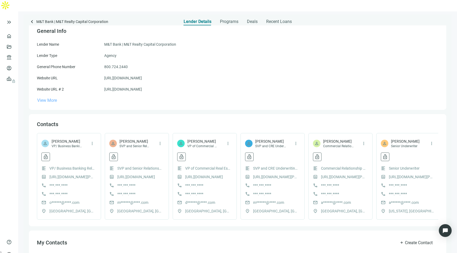
click at [52, 98] on span "View More" at bounding box center [47, 100] width 20 height 5
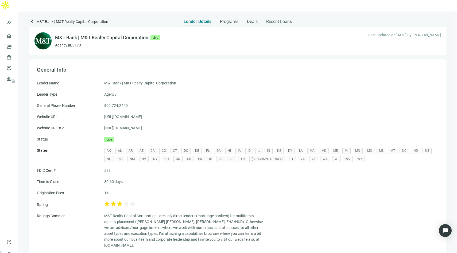
scroll to position [0, 0]
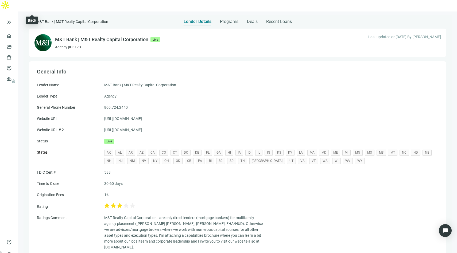
click at [32, 18] on span "keyboard_arrow_left" at bounding box center [32, 21] width 6 height 6
